Goal: Communication & Community: Participate in discussion

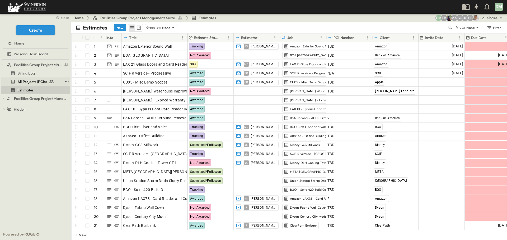
click at [35, 82] on span "All Projects (PCIs)" at bounding box center [31, 81] width 29 height 5
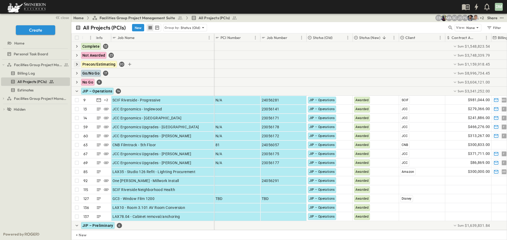
click at [76, 63] on icon "button" at bounding box center [76, 64] width 5 height 5
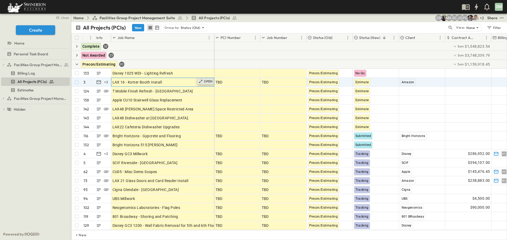
click at [207, 83] on p "OPEN" at bounding box center [208, 81] width 9 height 4
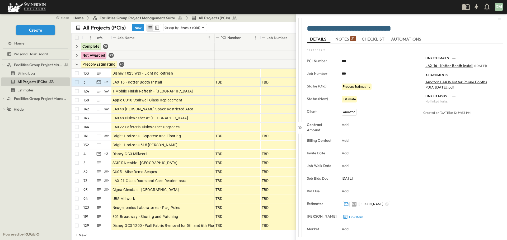
click at [346, 38] on span "NOTES 21" at bounding box center [345, 39] width 20 height 5
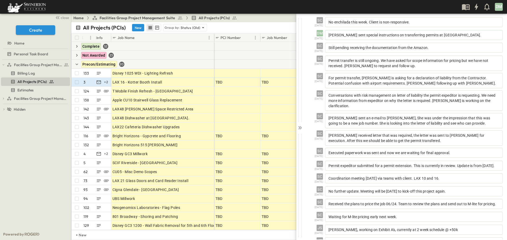
scroll to position [143, 0]
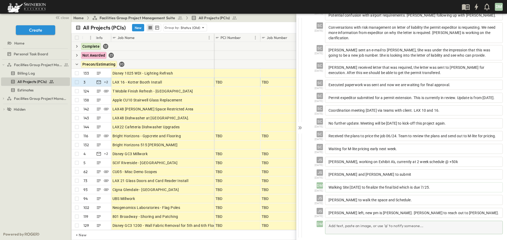
click at [330, 226] on div "Add text, paste an image, or use '@' to notify someone..." at bounding box center [414, 227] width 178 height 13
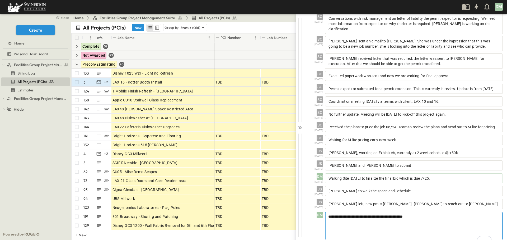
scroll to position [167, 0]
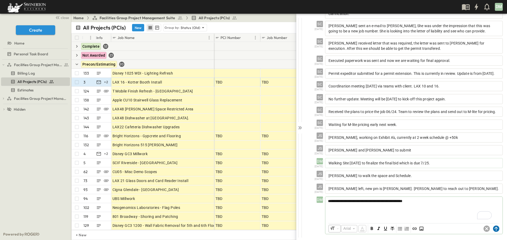
click at [493, 227] on circle at bounding box center [496, 229] width 6 height 6
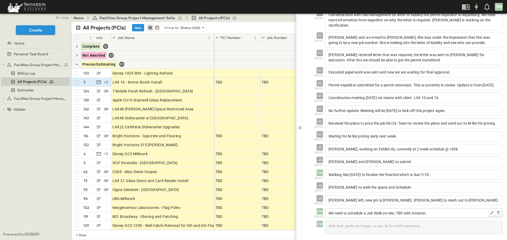
scroll to position [155, 0]
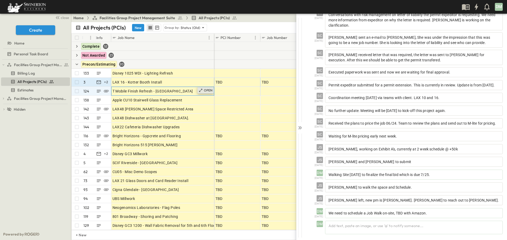
click at [204, 92] on p "OPEN" at bounding box center [208, 90] width 9 height 4
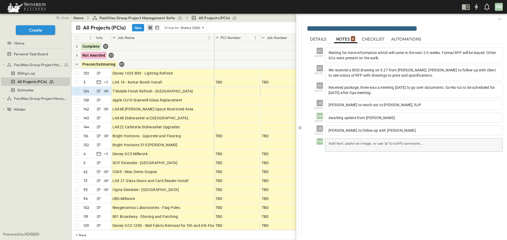
click at [333, 142] on div "Add text, paste an image, or use '@' to notify someone..." at bounding box center [414, 145] width 178 height 13
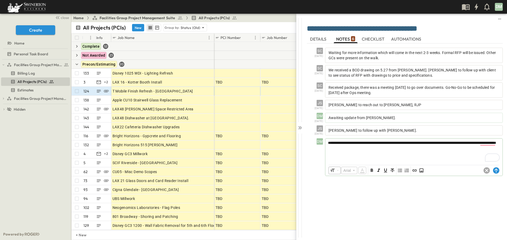
drag, startPoint x: 485, startPoint y: 145, endPoint x: 477, endPoint y: 152, distance: 10.6
click at [477, 152] on div "**********" at bounding box center [413, 150] width 177 height 23
click at [495, 169] on circle at bounding box center [496, 171] width 6 height 6
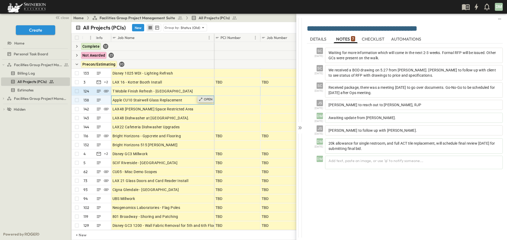
click at [201, 99] on icon at bounding box center [200, 99] width 3 height 3
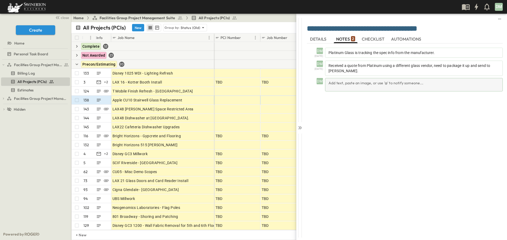
click at [335, 82] on div "Add text, paste an image, or use '@' to notify someone..." at bounding box center [414, 84] width 178 height 13
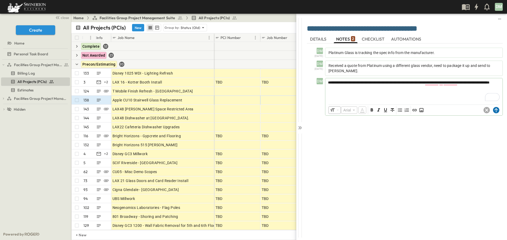
click at [496, 109] on icon at bounding box center [496, 110] width 6 height 6
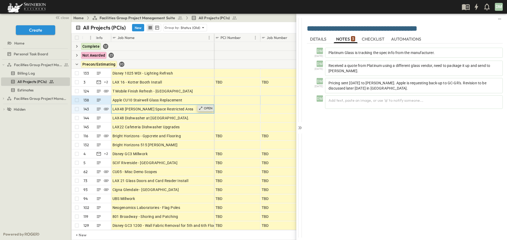
click at [203, 109] on icon at bounding box center [200, 108] width 4 height 4
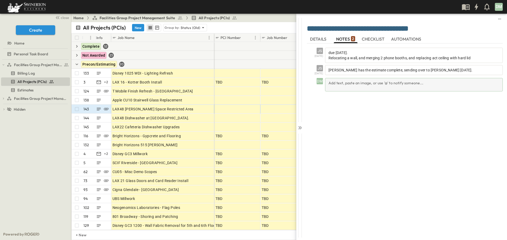
click at [331, 83] on div "Add text, paste an image, or use '@' to notify someone..." at bounding box center [414, 84] width 178 height 13
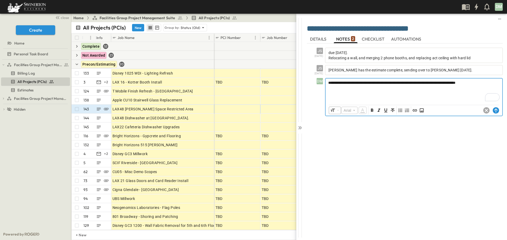
click at [497, 84] on p "**********" at bounding box center [413, 82] width 171 height 5
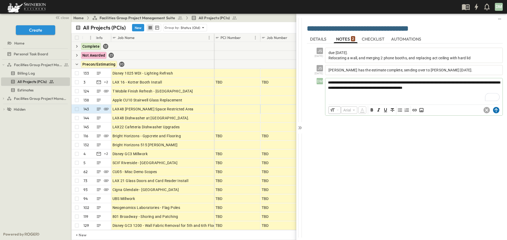
click at [496, 111] on circle at bounding box center [496, 110] width 6 height 6
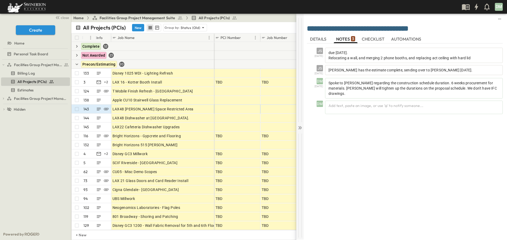
click at [300, 128] on icon at bounding box center [299, 127] width 2 height 3
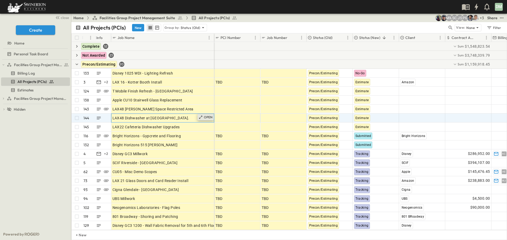
click at [203, 117] on div "OPEN" at bounding box center [205, 117] width 16 height 6
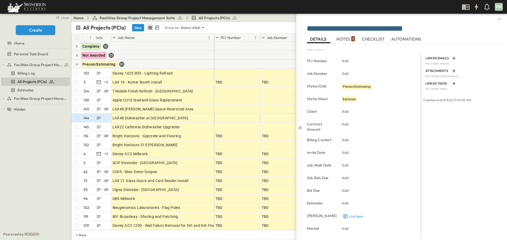
click at [349, 39] on span "NOTES 1" at bounding box center [345, 39] width 18 height 5
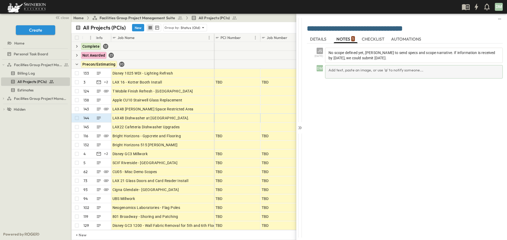
click at [335, 70] on div "Add text, paste an image, or use '@' to notify someone..." at bounding box center [414, 71] width 178 height 13
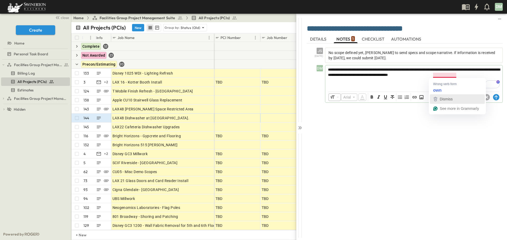
click at [442, 98] on span "Dismiss" at bounding box center [445, 99] width 13 height 4
click at [498, 96] on circle at bounding box center [496, 97] width 6 height 6
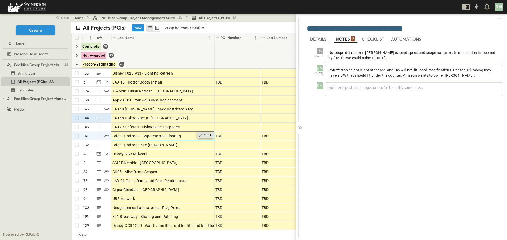
click at [207, 135] on p "OPEN" at bounding box center [208, 135] width 9 height 4
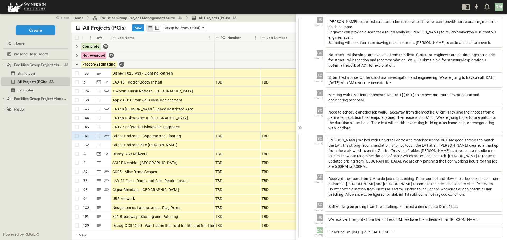
scroll to position [177, 0]
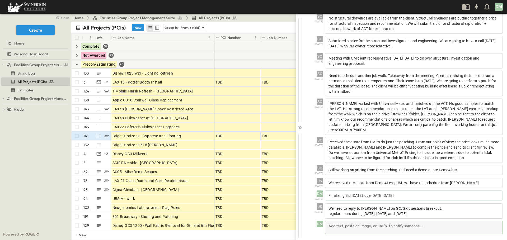
click at [333, 226] on div "Add text, paste an image, or use '@' to notify someone..." at bounding box center [414, 227] width 178 height 13
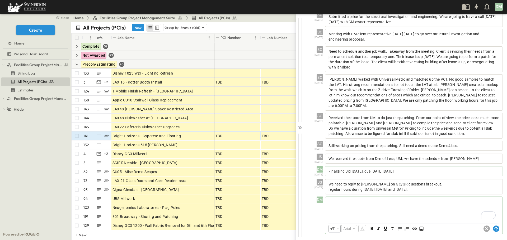
scroll to position [202, 0]
click at [493, 230] on circle at bounding box center [496, 229] width 6 height 6
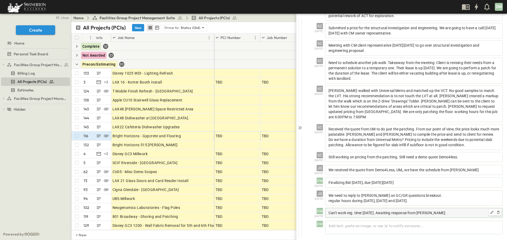
scroll to position [190, 0]
click at [202, 144] on icon at bounding box center [200, 144] width 3 height 3
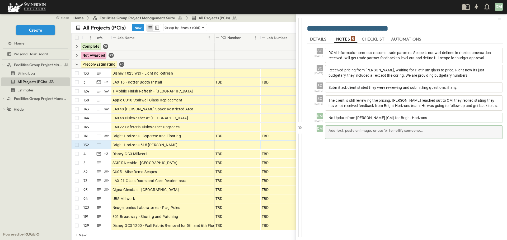
click at [348, 131] on div "Add text, paste an image, or use '@' to notify someone..." at bounding box center [414, 132] width 178 height 13
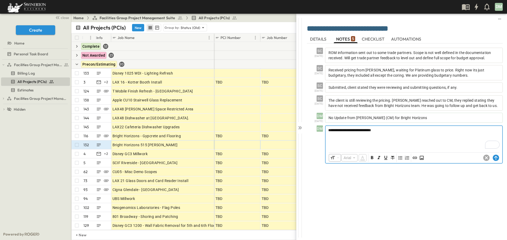
click at [359, 130] on span "**********" at bounding box center [349, 131] width 43 height 4
click at [496, 159] on circle at bounding box center [496, 158] width 6 height 6
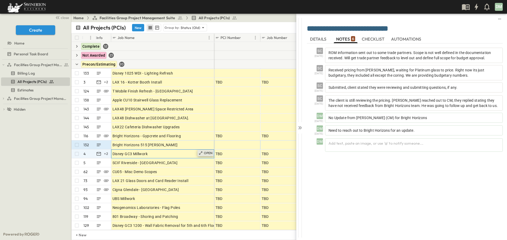
click at [205, 152] on p "OPEN" at bounding box center [208, 153] width 9 height 4
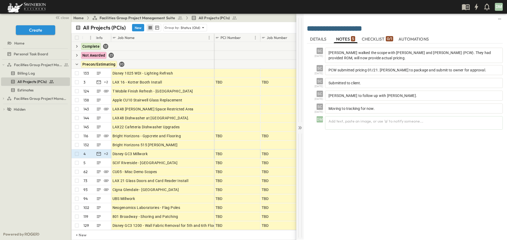
click at [300, 126] on icon at bounding box center [299, 127] width 5 height 5
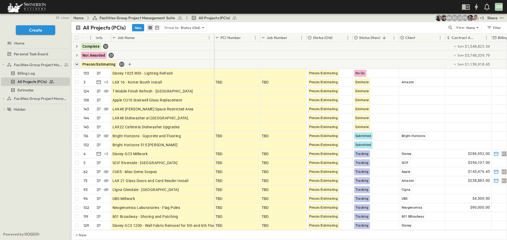
click at [78, 65] on icon "button" at bounding box center [76, 64] width 5 height 5
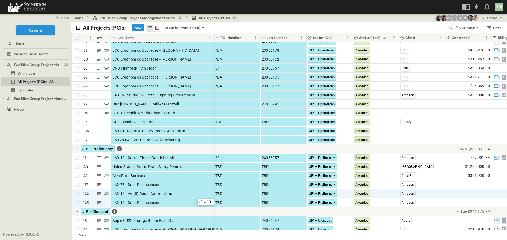
scroll to position [112, 0]
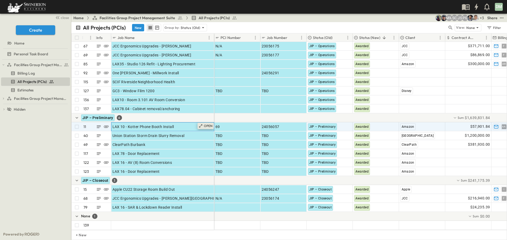
click at [205, 124] on p "OPEN" at bounding box center [208, 126] width 9 height 4
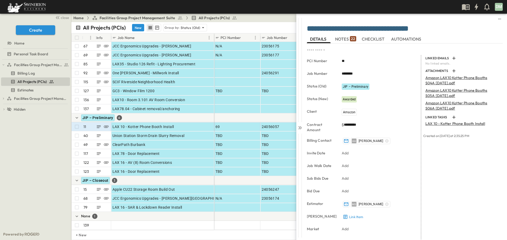
click at [341, 39] on span "NOTES 22" at bounding box center [345, 39] width 21 height 5
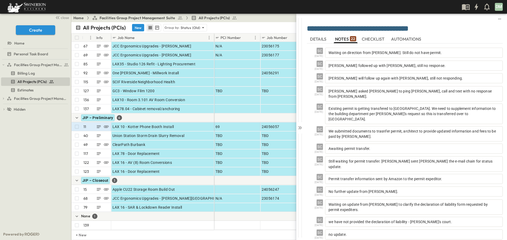
click at [319, 39] on span "DETAILS" at bounding box center [318, 39] width 17 height 5
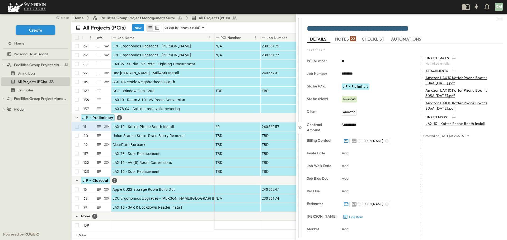
click at [344, 38] on span "NOTES 22" at bounding box center [345, 39] width 21 height 5
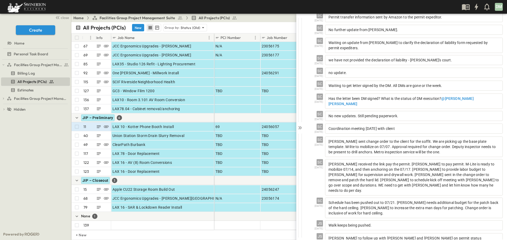
scroll to position [163, 0]
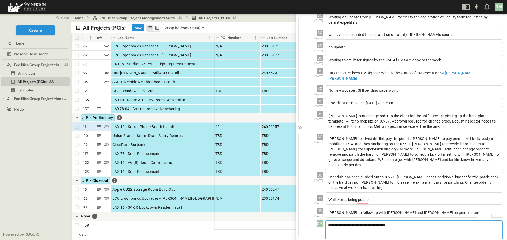
scroll to position [187, 0]
click at [396, 223] on p "**********" at bounding box center [413, 225] width 171 height 5
click at [327, 221] on div "**********" at bounding box center [413, 232] width 177 height 23
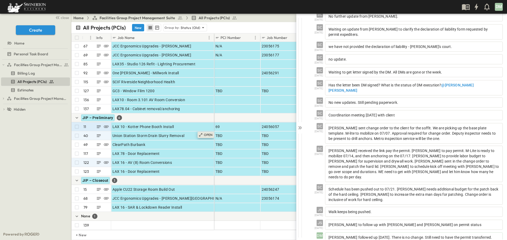
scroll to position [180, 0]
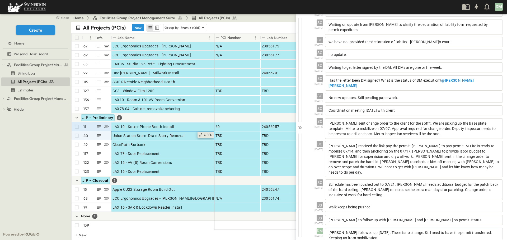
click at [203, 133] on icon at bounding box center [200, 135] width 4 height 4
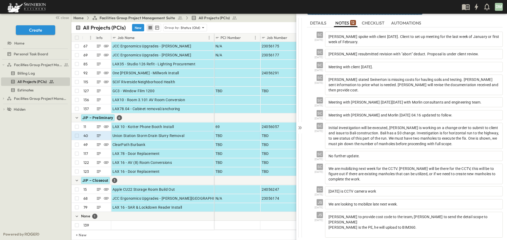
scroll to position [25, 0]
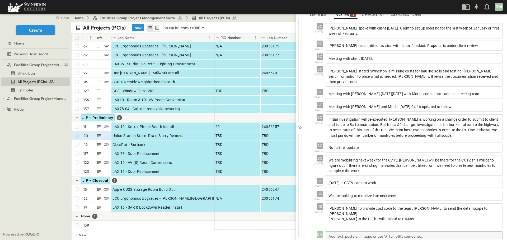
click at [336, 232] on div "Add text, paste an image, or use '@' to notify someone..." at bounding box center [414, 238] width 178 height 13
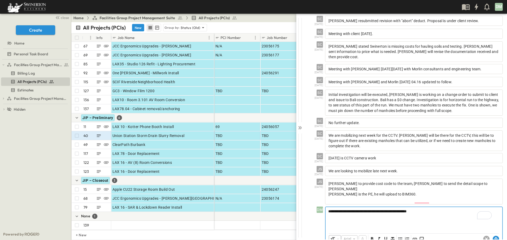
scroll to position [49, 0]
click at [493, 236] on circle at bounding box center [496, 239] width 6 height 6
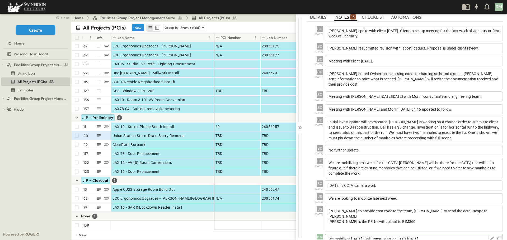
scroll to position [37, 0]
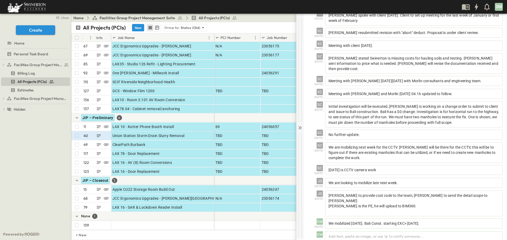
click at [297, 127] on icon at bounding box center [299, 127] width 5 height 5
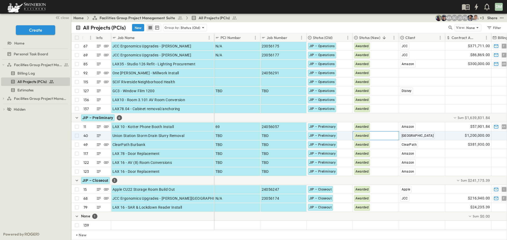
click at [365, 134] on span "Awarded" at bounding box center [361, 136] width 13 height 4
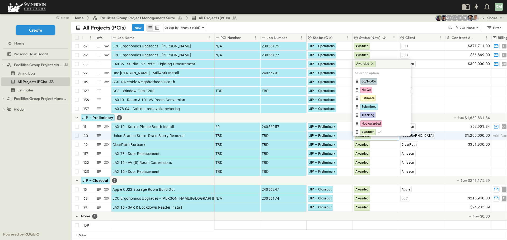
click at [40, 130] on div "Facilities Group Project Management Suite Billing Log All Projects (PCIs) Estim…" at bounding box center [35, 144] width 71 height 169
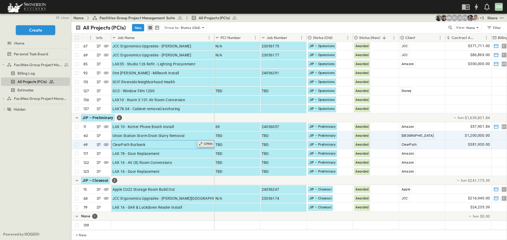
click at [207, 142] on p "OPEN" at bounding box center [208, 144] width 9 height 4
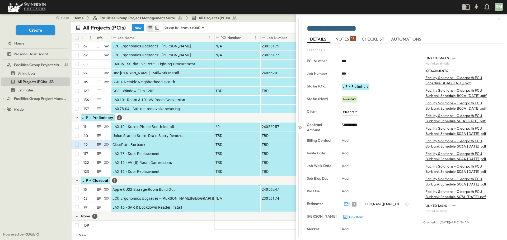
click at [354, 39] on p "18" at bounding box center [352, 38] width 3 height 5
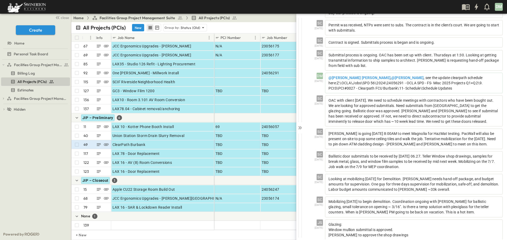
scroll to position [171, 0]
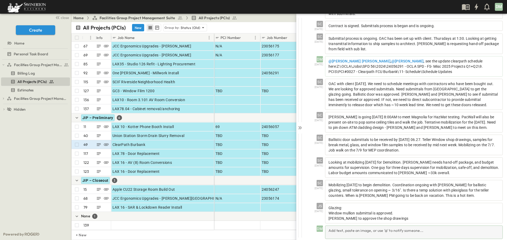
click at [328, 226] on div "Add text, paste an image, or use '@' to notify someone..." at bounding box center [414, 232] width 178 height 13
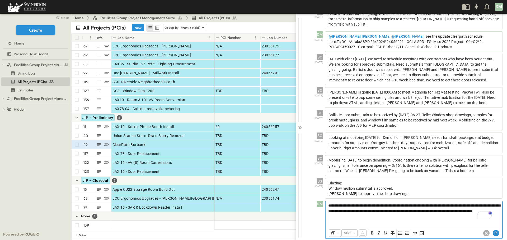
scroll to position [195, 0]
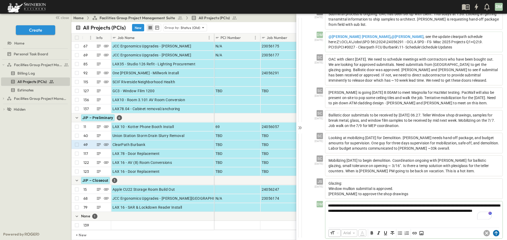
click at [493, 230] on circle at bounding box center [496, 233] width 6 height 6
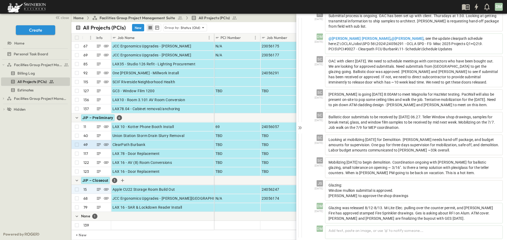
scroll to position [193, 0]
click at [408, 214] on p "Glazing was released 8/12-8/13. M-Lite Elec. pulling over the counter permit, a…" at bounding box center [413, 214] width 171 height 16
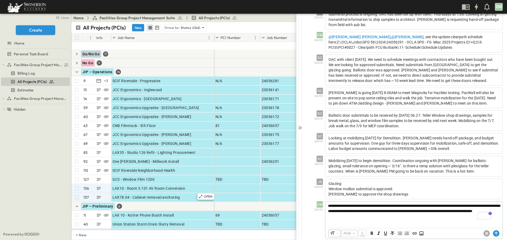
scroll to position [53, 0]
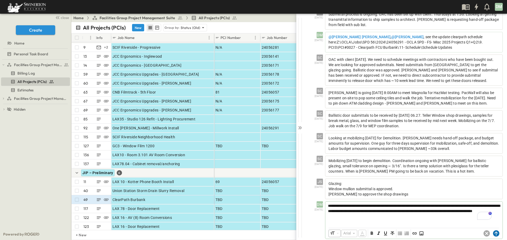
click at [493, 231] on circle at bounding box center [496, 234] width 6 height 6
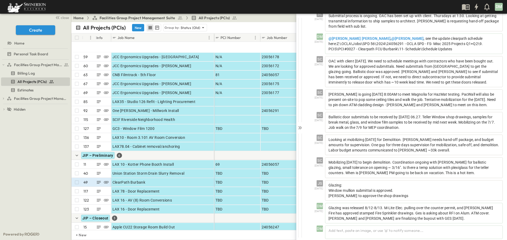
scroll to position [106, 0]
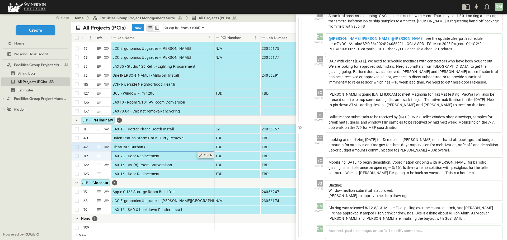
click at [202, 155] on icon at bounding box center [200, 155] width 4 height 4
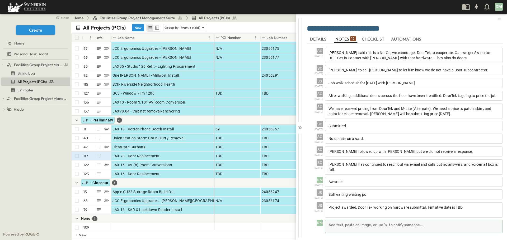
click at [329, 224] on div "Add text, paste an image, or use '@' to notify someone..." at bounding box center [414, 226] width 178 height 13
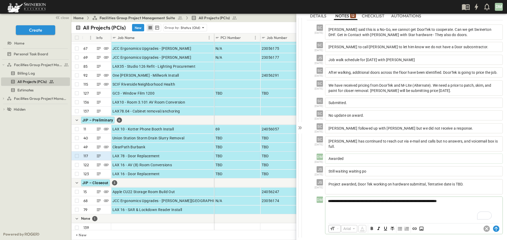
scroll to position [23, 0]
click at [493, 227] on circle at bounding box center [496, 229] width 6 height 6
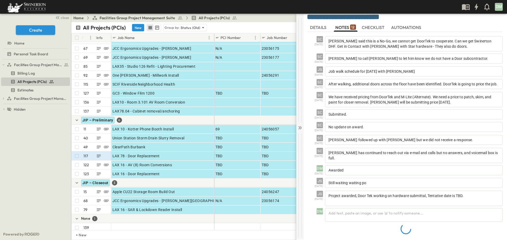
scroll to position [0, 0]
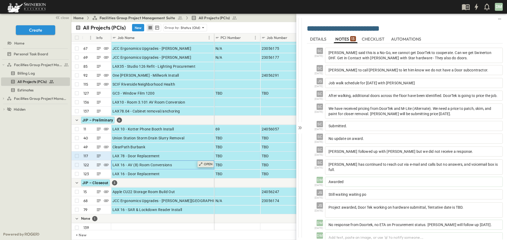
click at [202, 165] on icon at bounding box center [200, 164] width 4 height 4
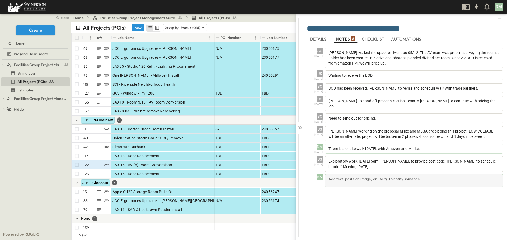
click at [331, 174] on div "Add text, paste an image, or use '@' to notify someone..." at bounding box center [414, 180] width 178 height 13
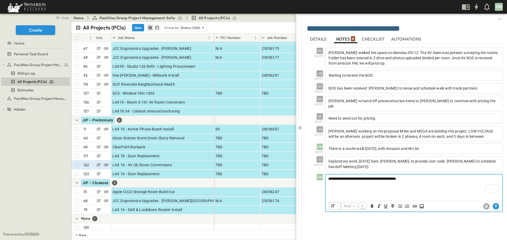
click at [421, 176] on p "**********" at bounding box center [413, 178] width 171 height 5
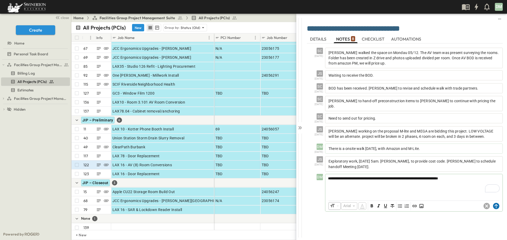
click at [497, 205] on icon at bounding box center [495, 207] width 3 height 4
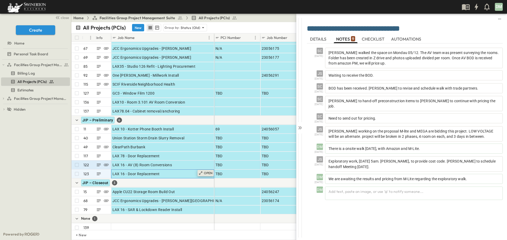
click at [202, 174] on icon at bounding box center [200, 173] width 4 height 4
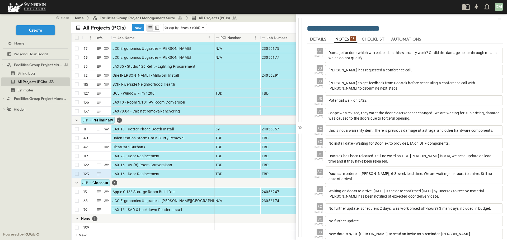
scroll to position [21, 0]
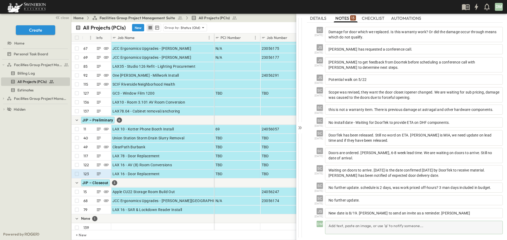
click at [333, 222] on div "Add text, paste an image, or use '@' to notify someone..." at bounding box center [414, 227] width 178 height 13
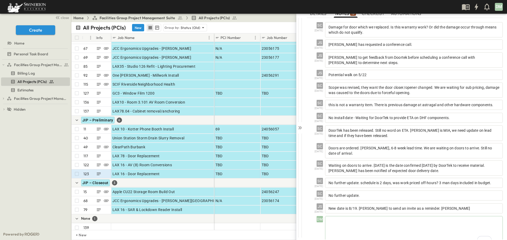
scroll to position [26, 0]
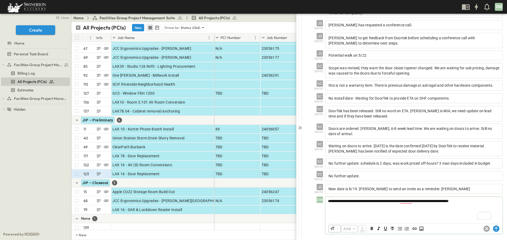
scroll to position [50, 0]
click at [493, 229] on circle at bounding box center [496, 229] width 6 height 6
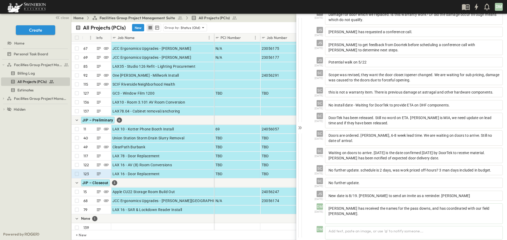
scroll to position [38, 0]
click at [77, 120] on icon "button" at bounding box center [76, 120] width 5 height 5
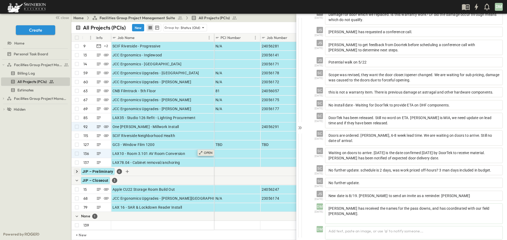
scroll to position [58, 0]
click at [298, 126] on icon at bounding box center [299, 127] width 5 height 5
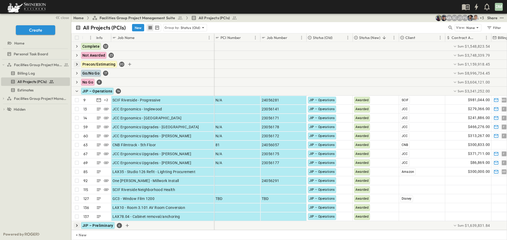
click at [77, 64] on icon "button" at bounding box center [76, 64] width 5 height 5
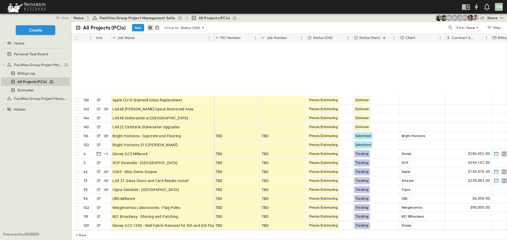
scroll to position [79, 0]
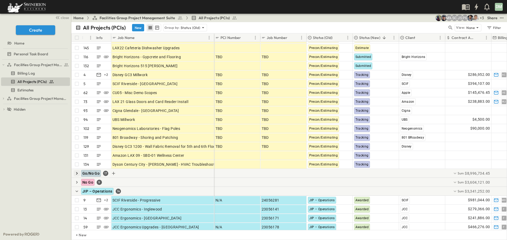
click at [76, 173] on icon "button" at bounding box center [77, 173] width 2 height 3
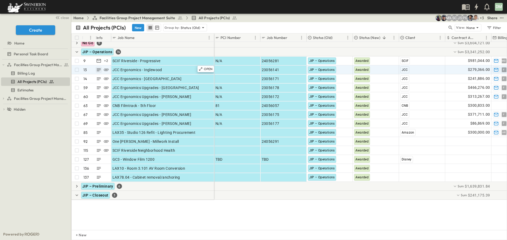
scroll to position [311, 0]
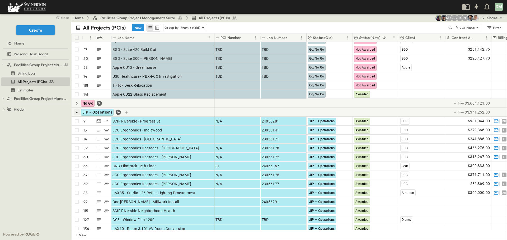
click at [77, 112] on icon "button" at bounding box center [76, 112] width 5 height 5
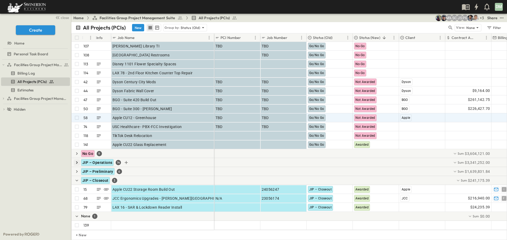
scroll to position [264, 0]
click at [76, 178] on icon "button" at bounding box center [76, 180] width 5 height 5
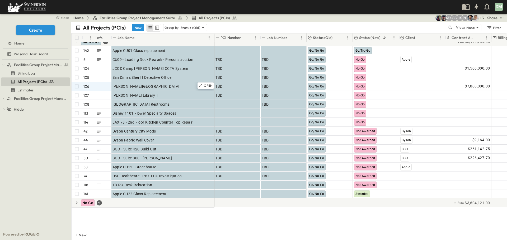
scroll to position [158, 0]
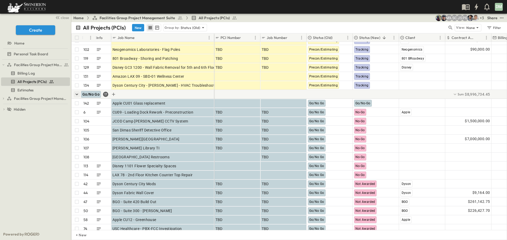
click at [76, 94] on icon "button" at bounding box center [76, 95] width 3 height 2
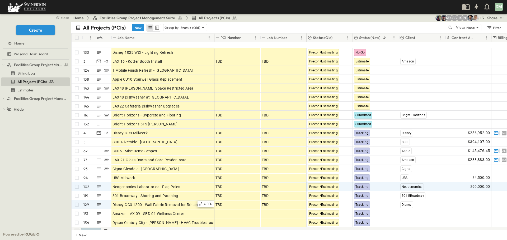
scroll to position [53, 0]
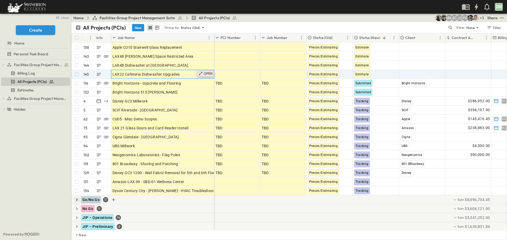
click at [205, 74] on p "OPEN" at bounding box center [208, 74] width 9 height 4
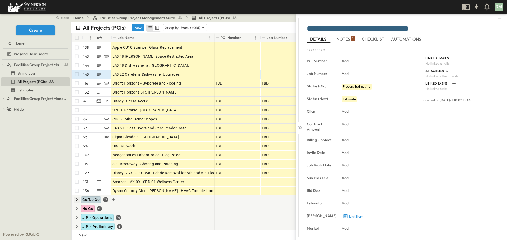
click at [344, 41] on span "NOTES 1" at bounding box center [345, 39] width 18 height 5
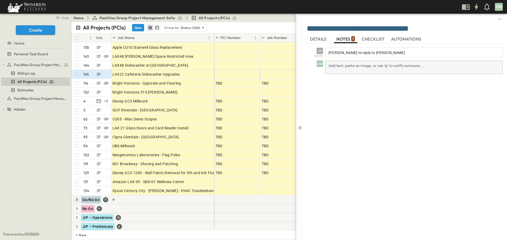
click at [338, 65] on div "Add text, paste an image, or use '@' to notify someone..." at bounding box center [414, 67] width 178 height 13
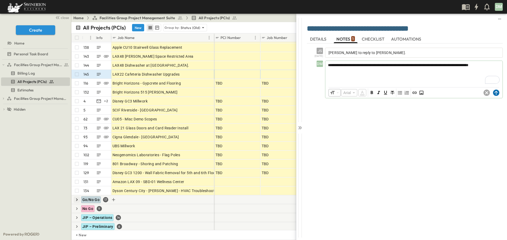
click at [495, 92] on icon at bounding box center [496, 93] width 6 height 6
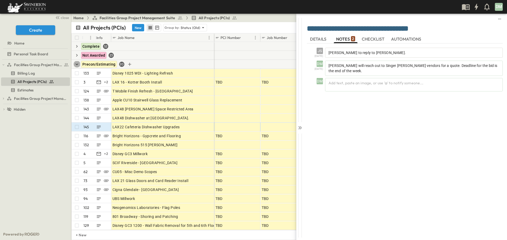
click at [75, 64] on icon "button" at bounding box center [76, 64] width 5 height 5
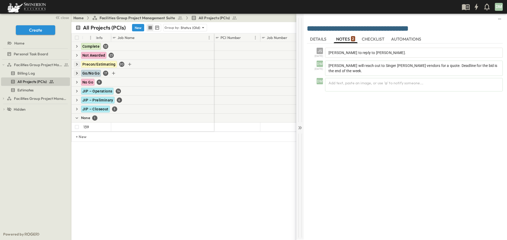
click at [299, 128] on icon at bounding box center [299, 127] width 5 height 5
